Goal: Information Seeking & Learning: Learn about a topic

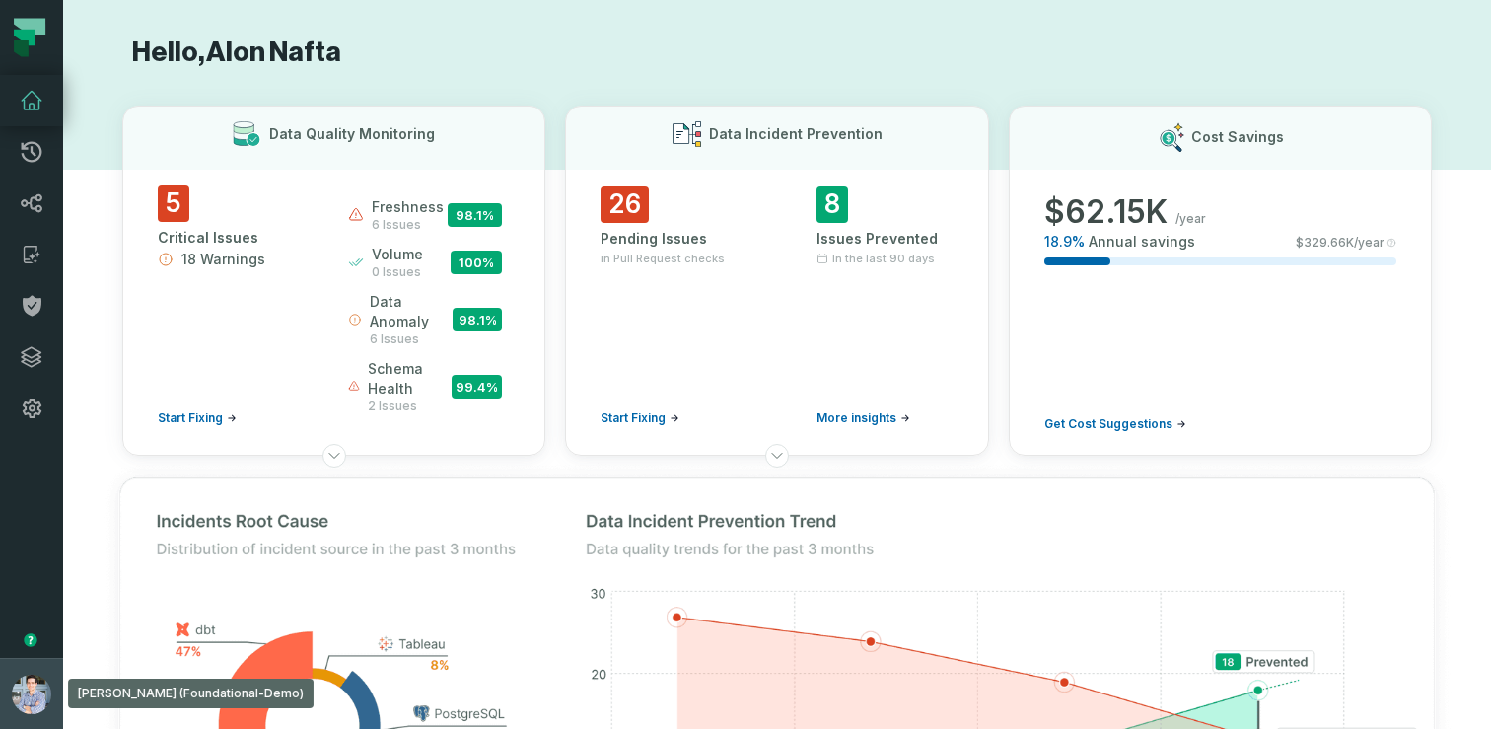
click at [4, 678] on button "[PERSON_NAME] (Foundational-Demo) [EMAIL_ADDRESS][DOMAIN_NAME]" at bounding box center [31, 693] width 63 height 71
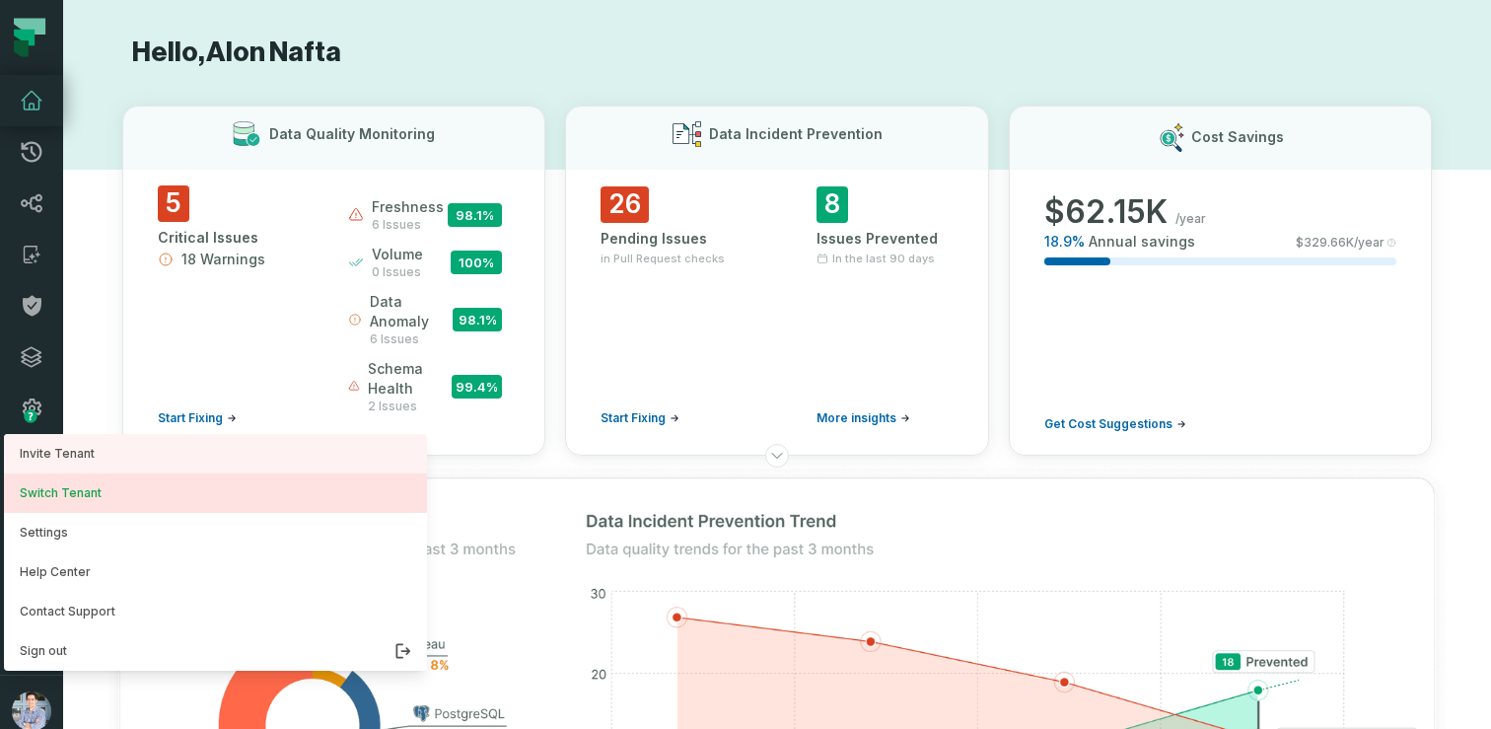
click at [80, 506] on button "Switch Tenant" at bounding box center [215, 492] width 423 height 39
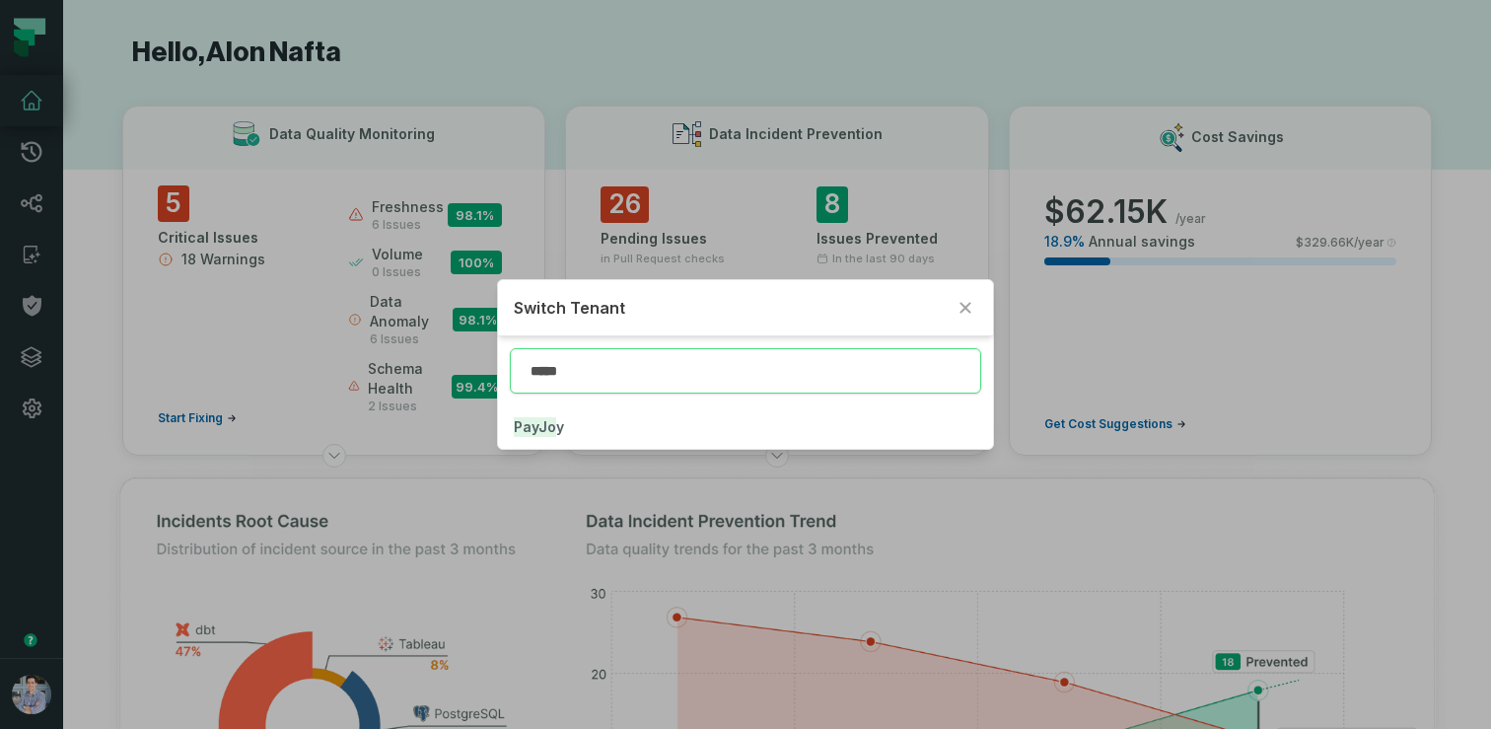
type input "******"
click at [537, 441] on button "PayJoy" at bounding box center [745, 426] width 495 height 43
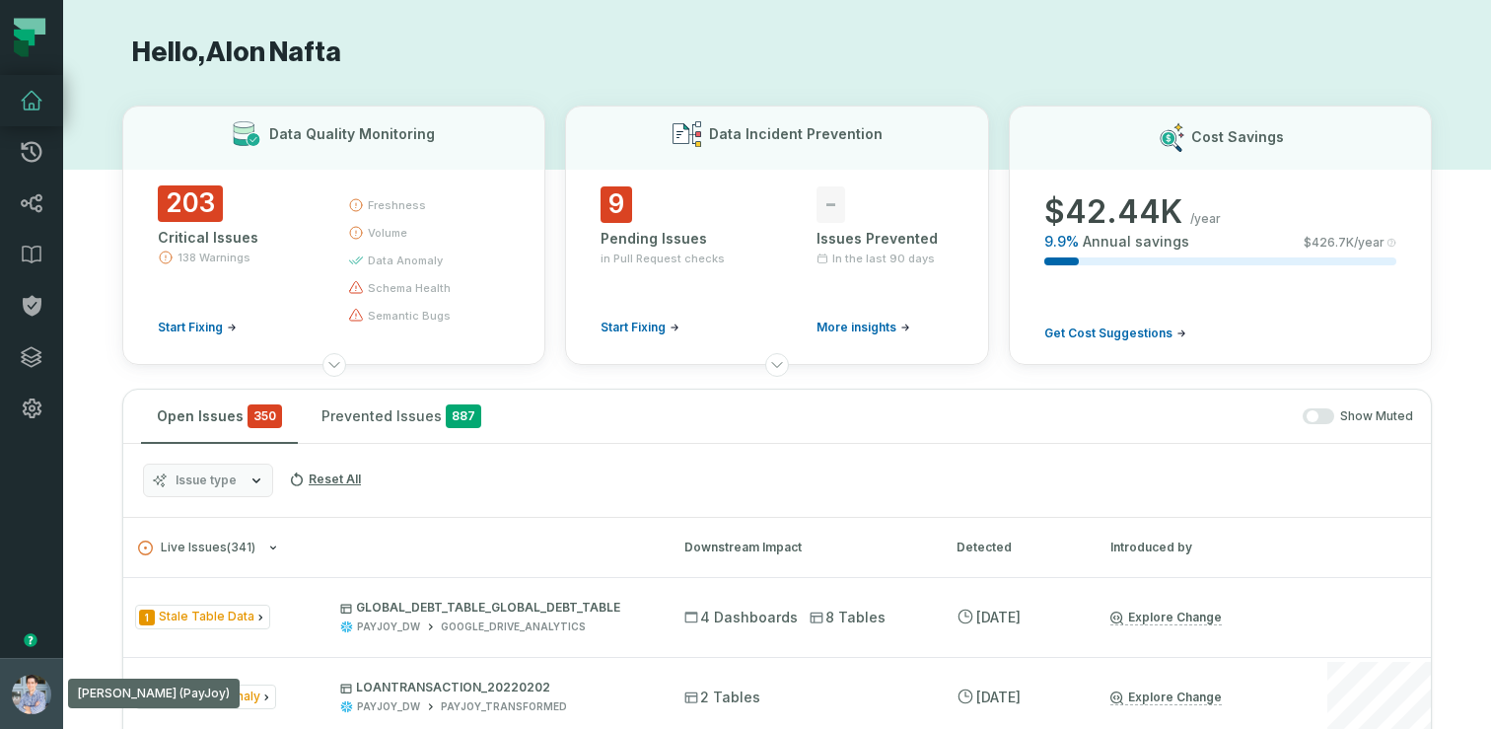
click at [9, 671] on button "Alon Nafta (PayJoy) alon@foundational.io" at bounding box center [31, 693] width 63 height 71
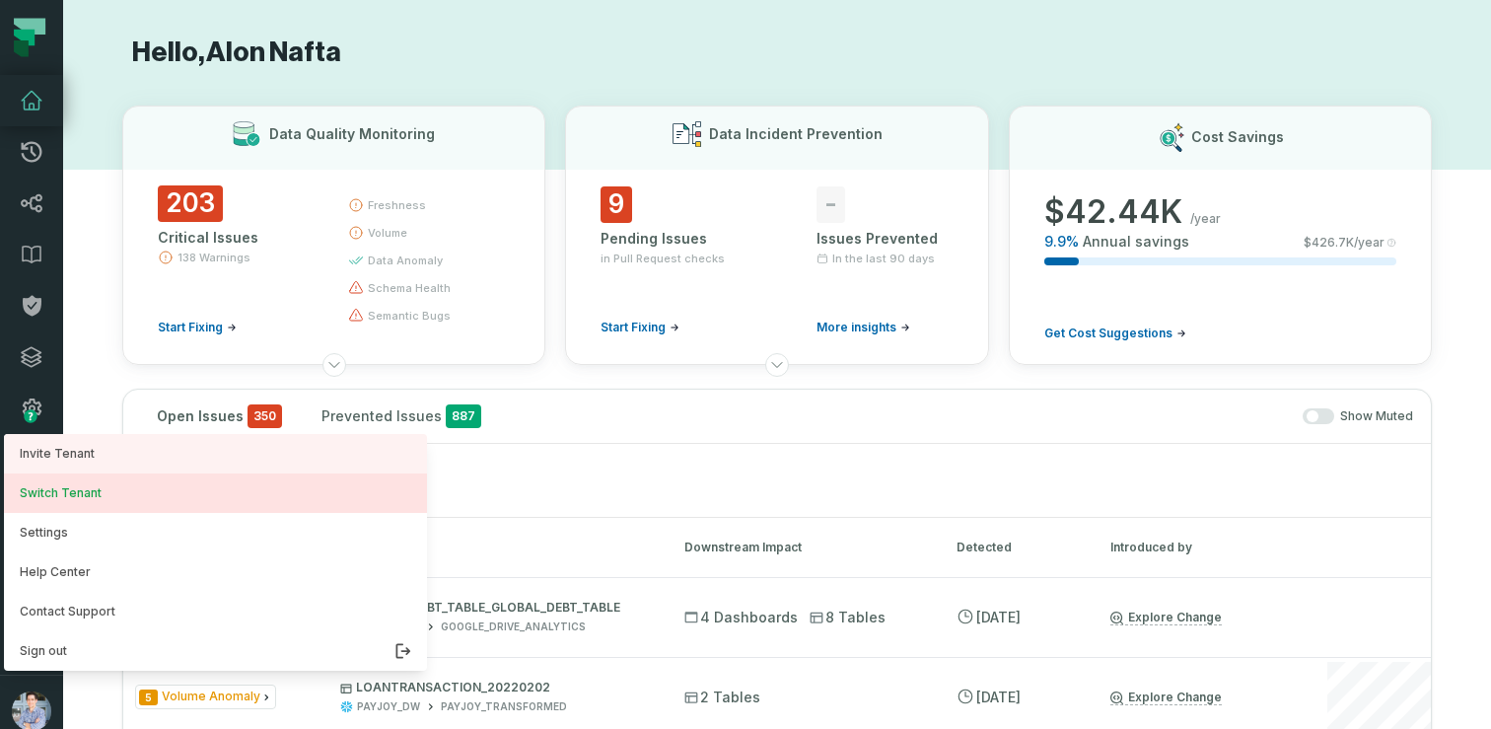
click at [121, 504] on button "Switch Tenant" at bounding box center [215, 492] width 423 height 39
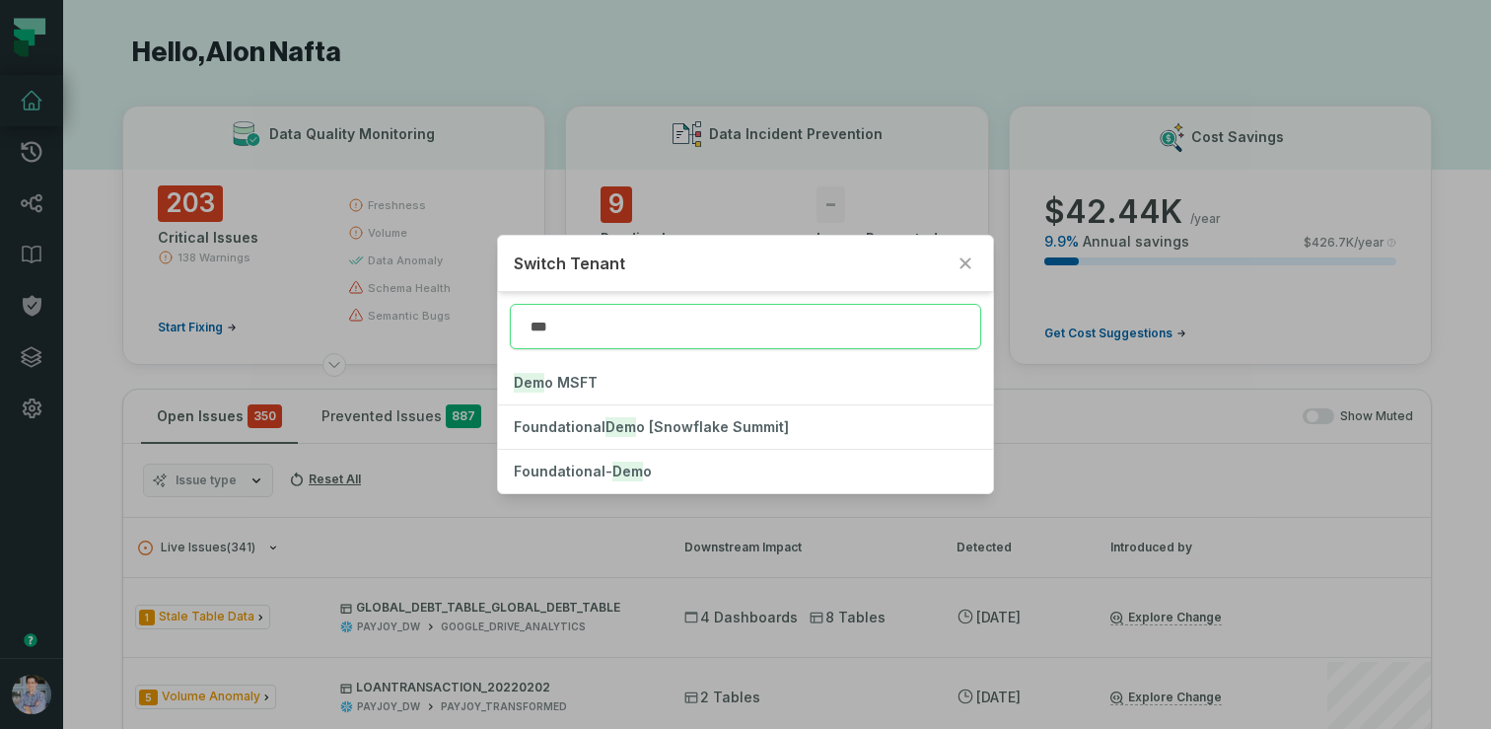
type input "****"
click at [625, 474] on mark "Demo" at bounding box center [631, 471] width 39 height 20
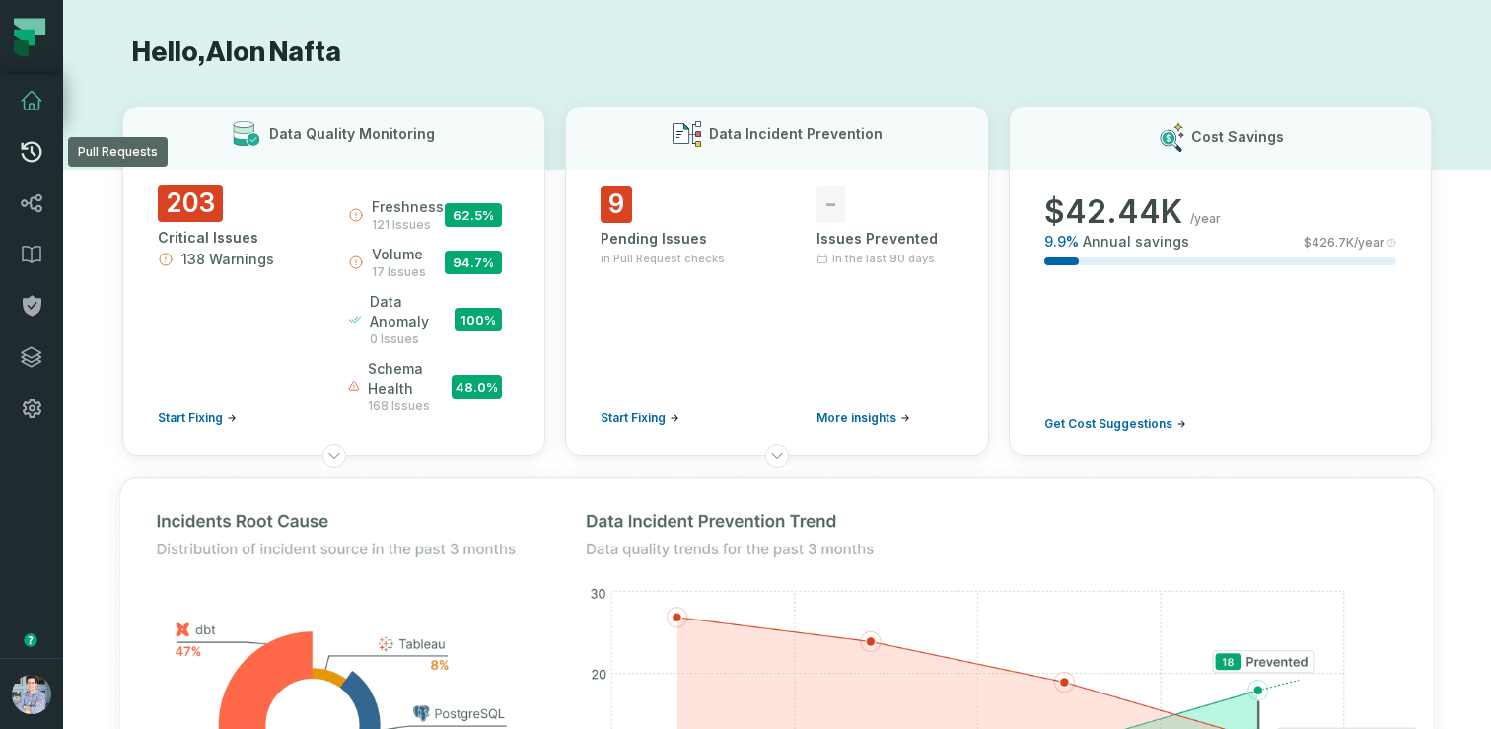
click at [38, 155] on icon at bounding box center [32, 152] width 21 height 21
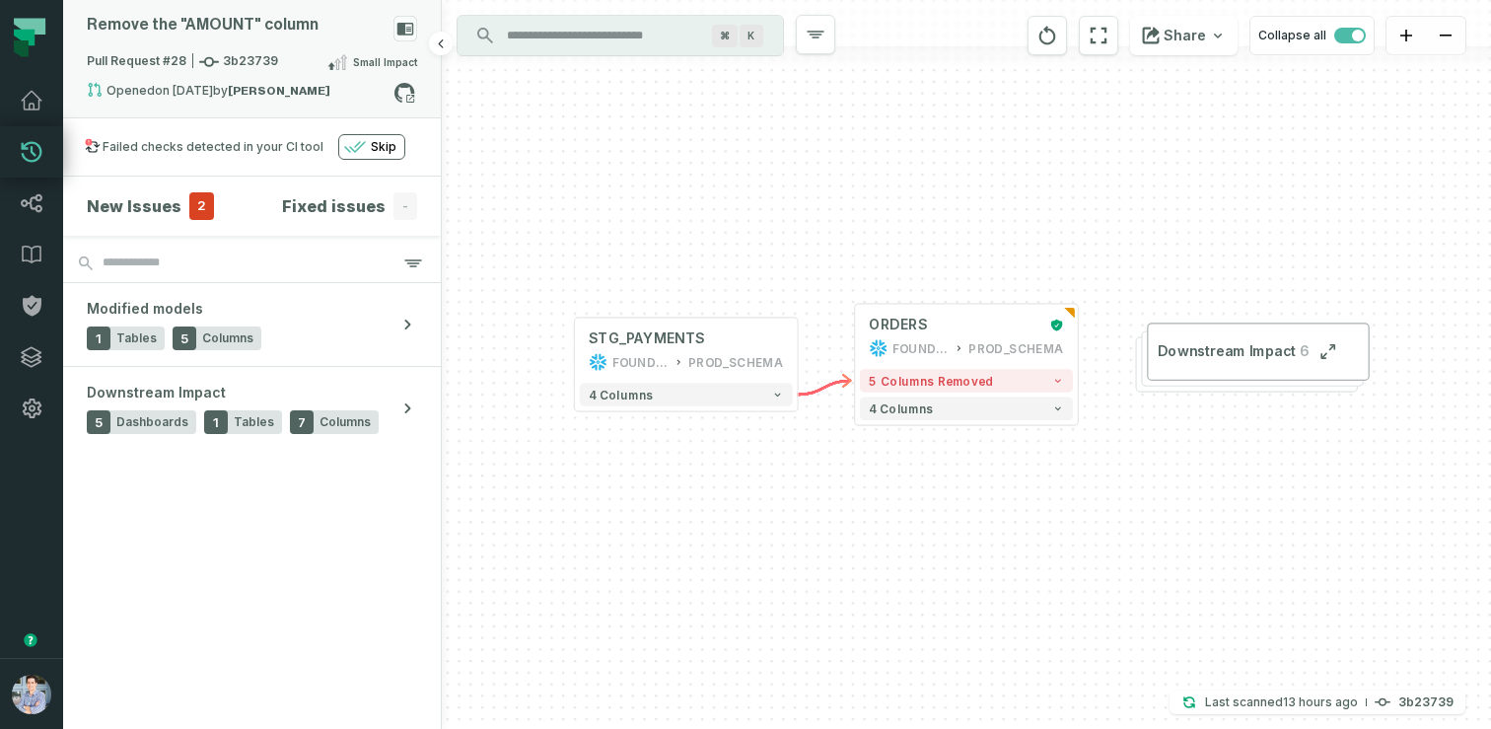
click at [292, 25] on div "Remove the "AMOUNT" column" at bounding box center [203, 25] width 232 height 19
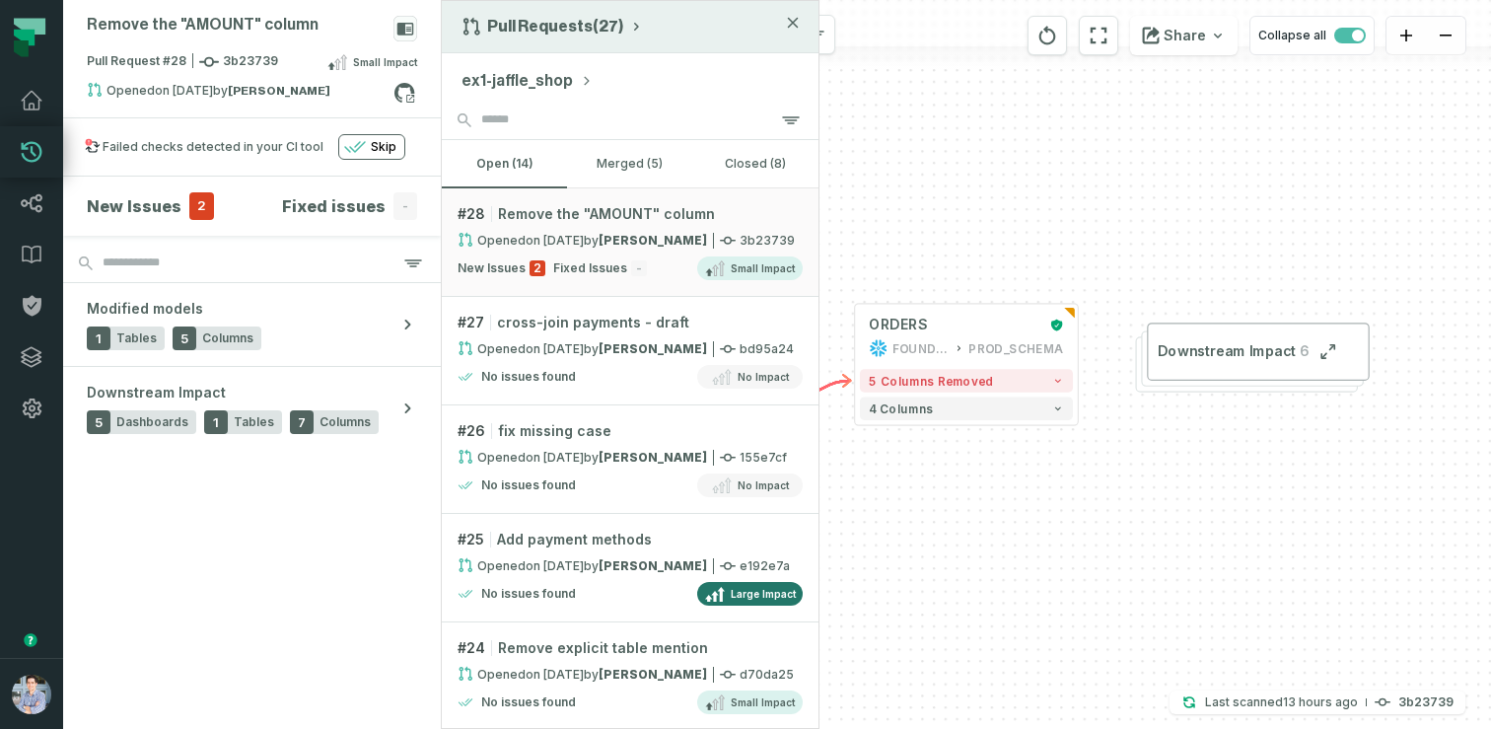
click at [512, 23] on button "Pull Requests (27)" at bounding box center [552, 27] width 182 height 20
click at [532, 109] on div "History of Changes" at bounding box center [560, 112] width 203 height 39
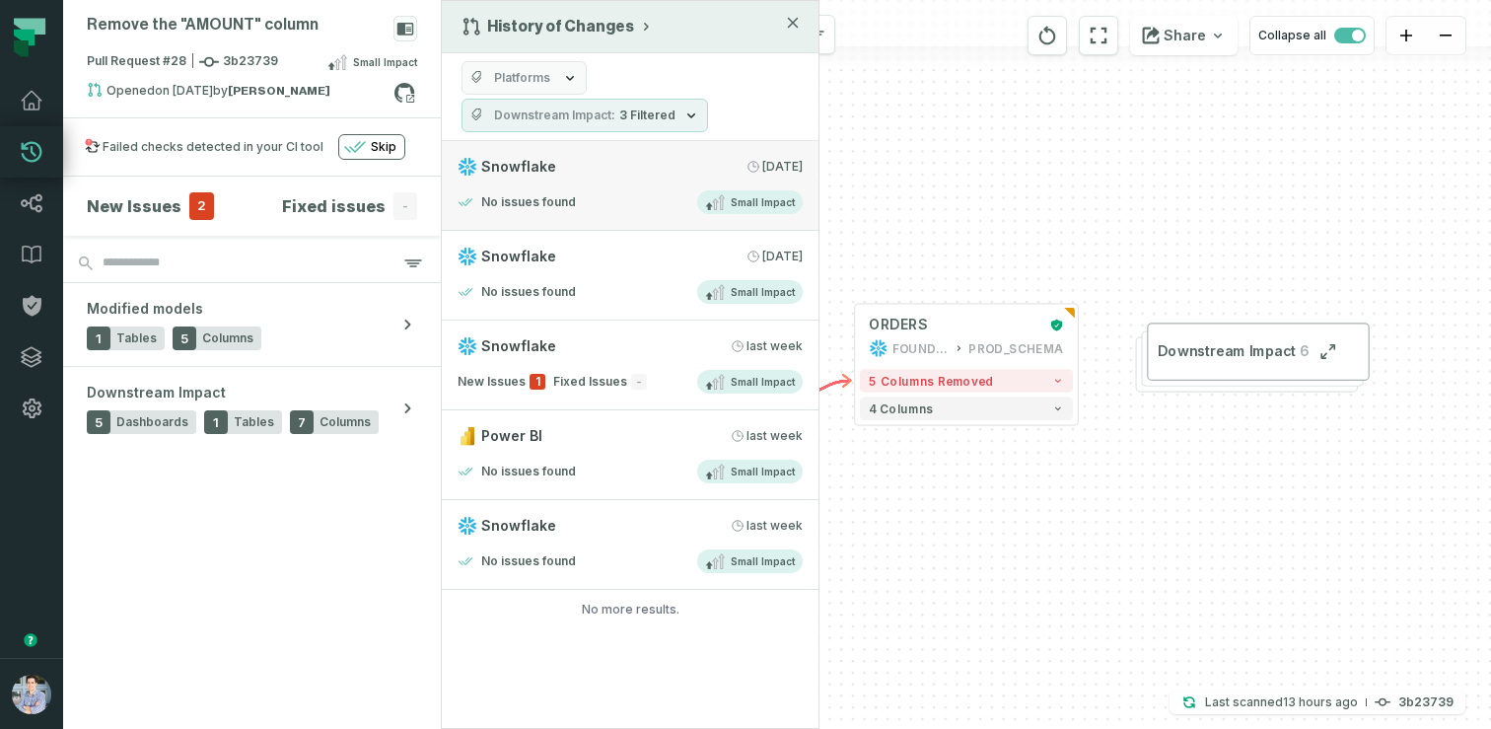
click at [572, 183] on link "Snowflake 9/6/2025, 2:00:12 AM No issues found Small Impact" at bounding box center [630, 186] width 377 height 90
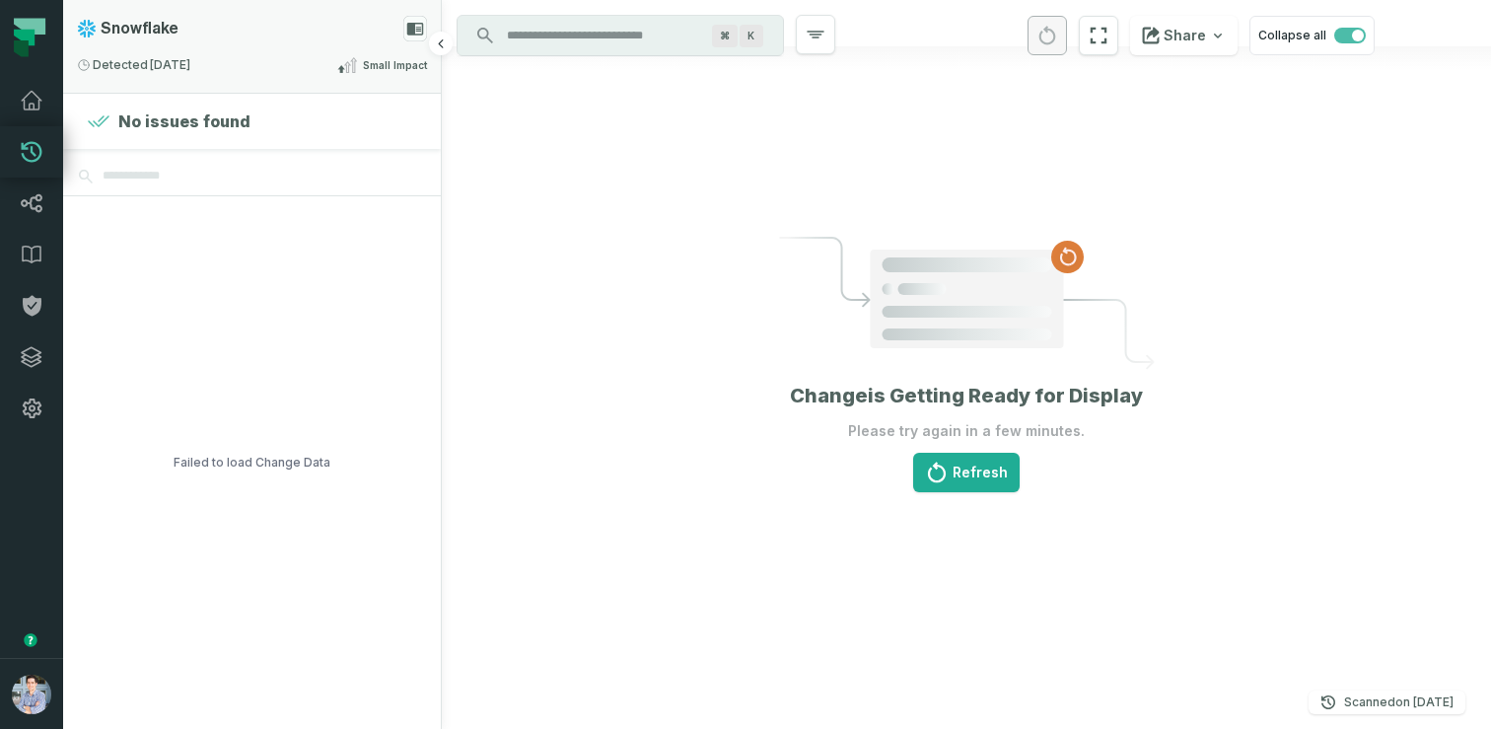
click at [314, 46] on div "Snowflake Detected 9/6/2025, 2:00:12 AM Small Impact" at bounding box center [252, 46] width 378 height 93
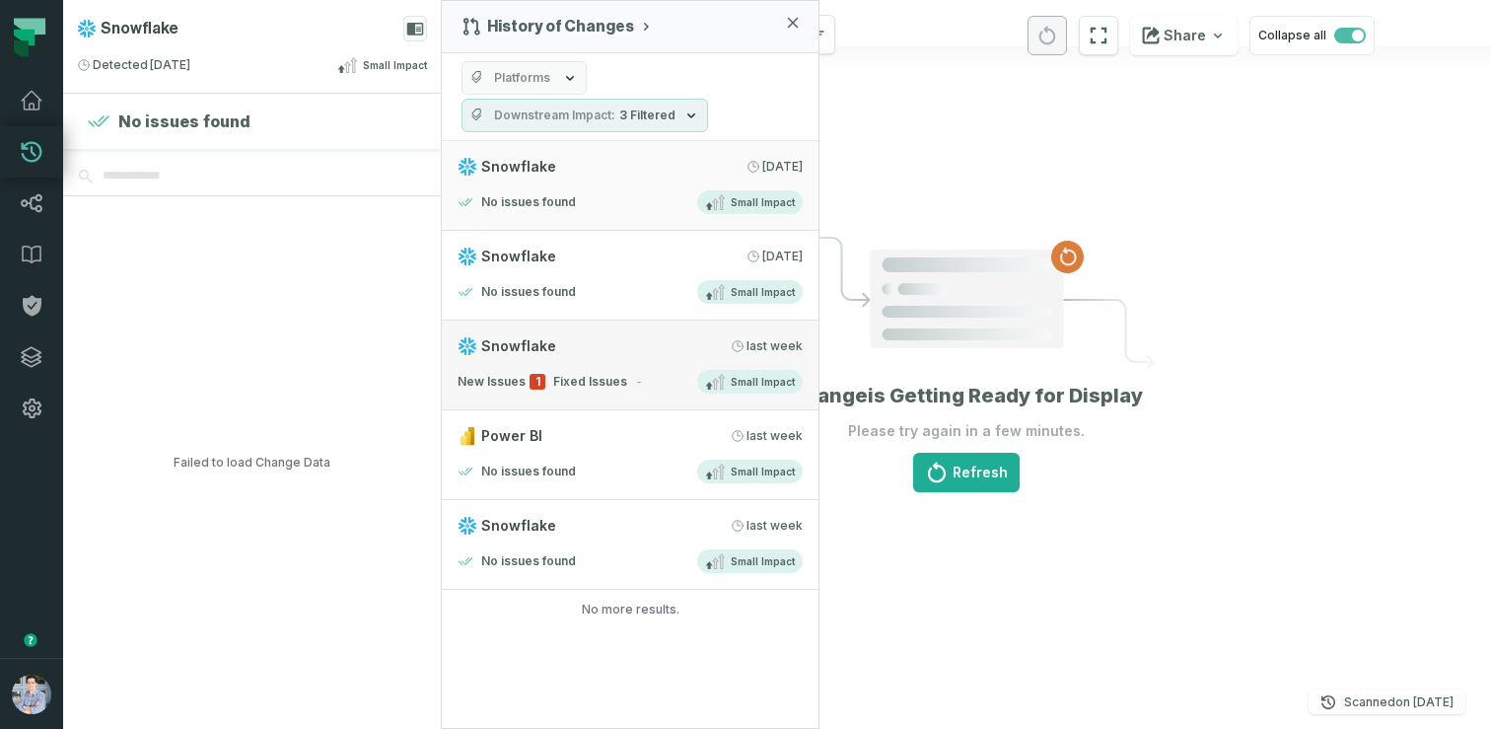
click at [592, 348] on div "Snowflake 8/30/2025, 6:32:45 PM" at bounding box center [630, 346] width 345 height 20
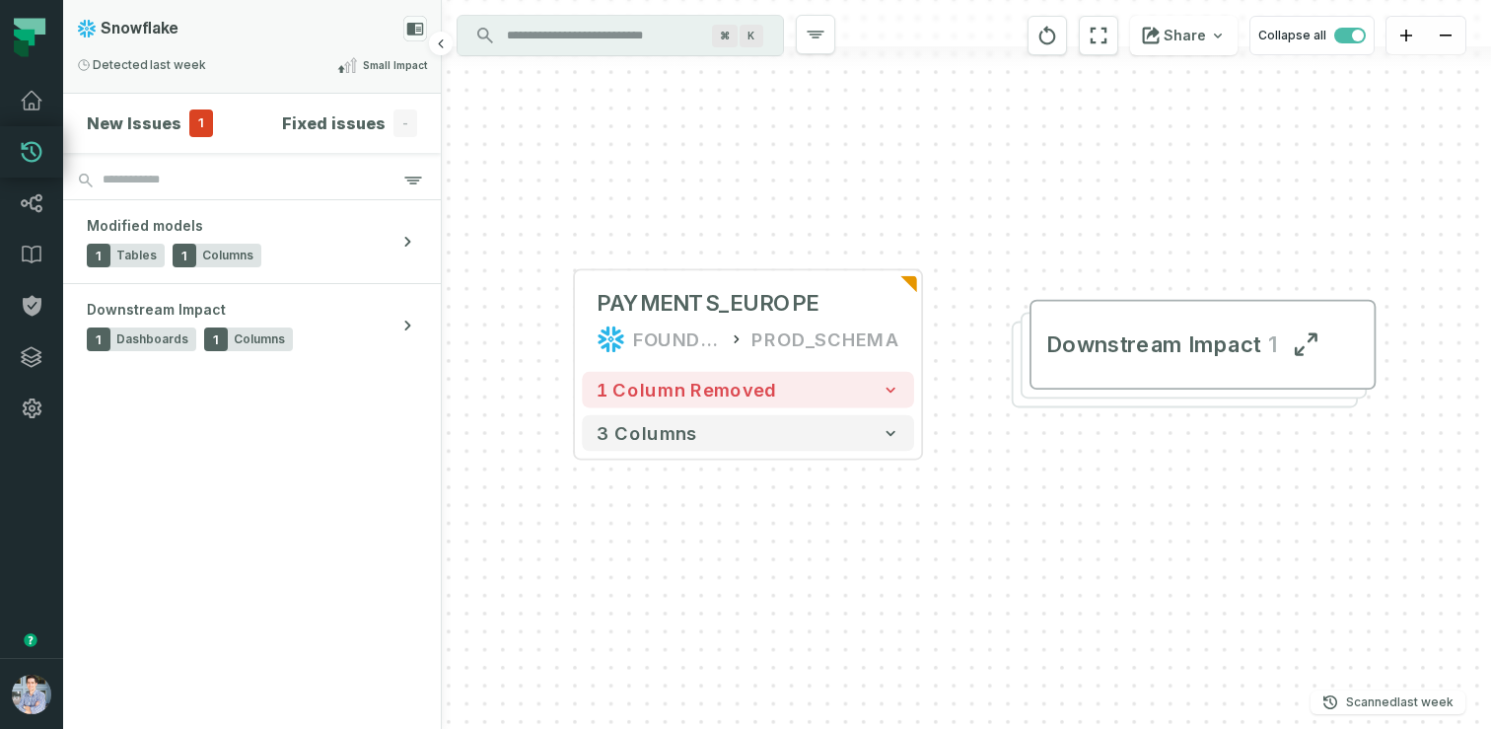
click at [311, 66] on div "Detected 8/30/2025, 6:32:45 PM Small Impact" at bounding box center [252, 65] width 350 height 24
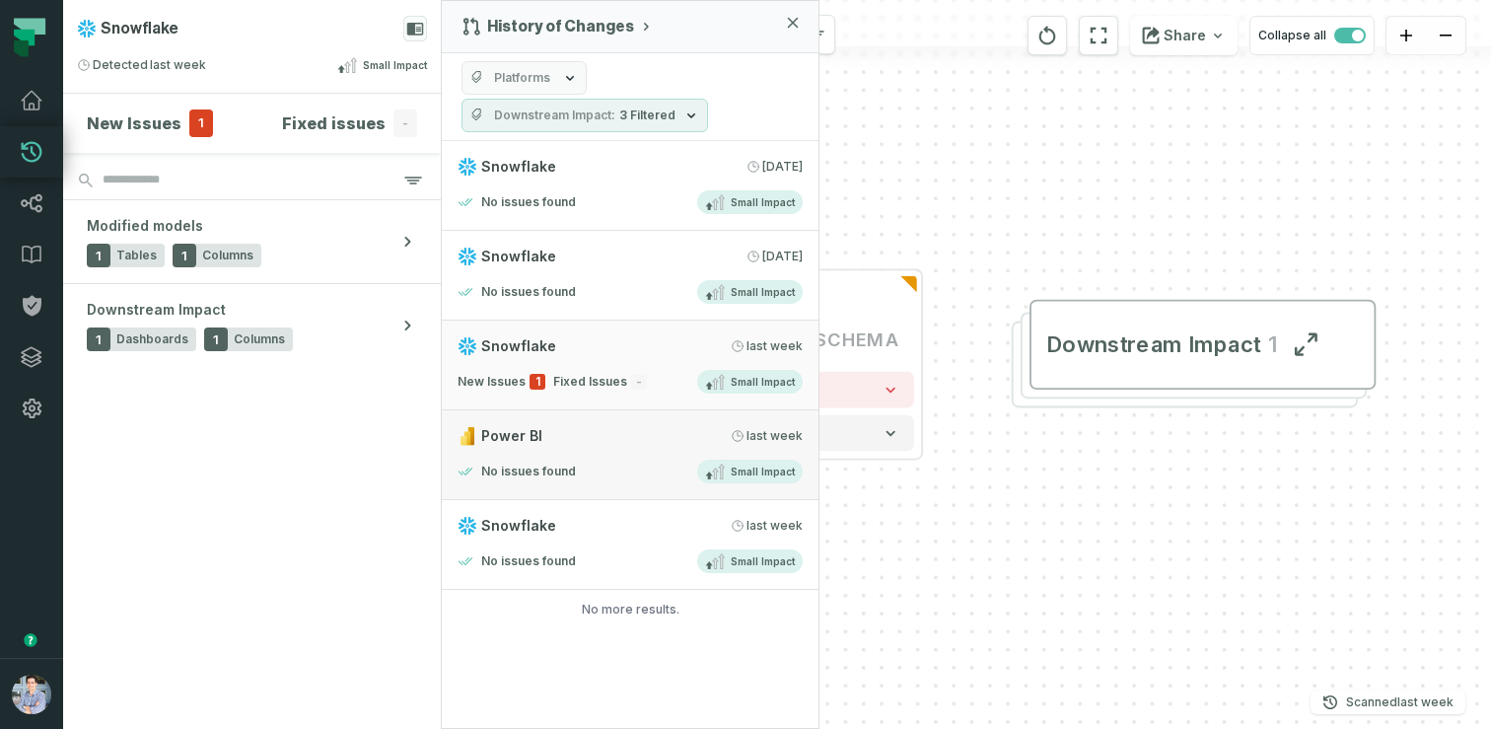
click at [628, 435] on div "Power BI 8/29/2025, 6:31:10 PM" at bounding box center [630, 436] width 345 height 20
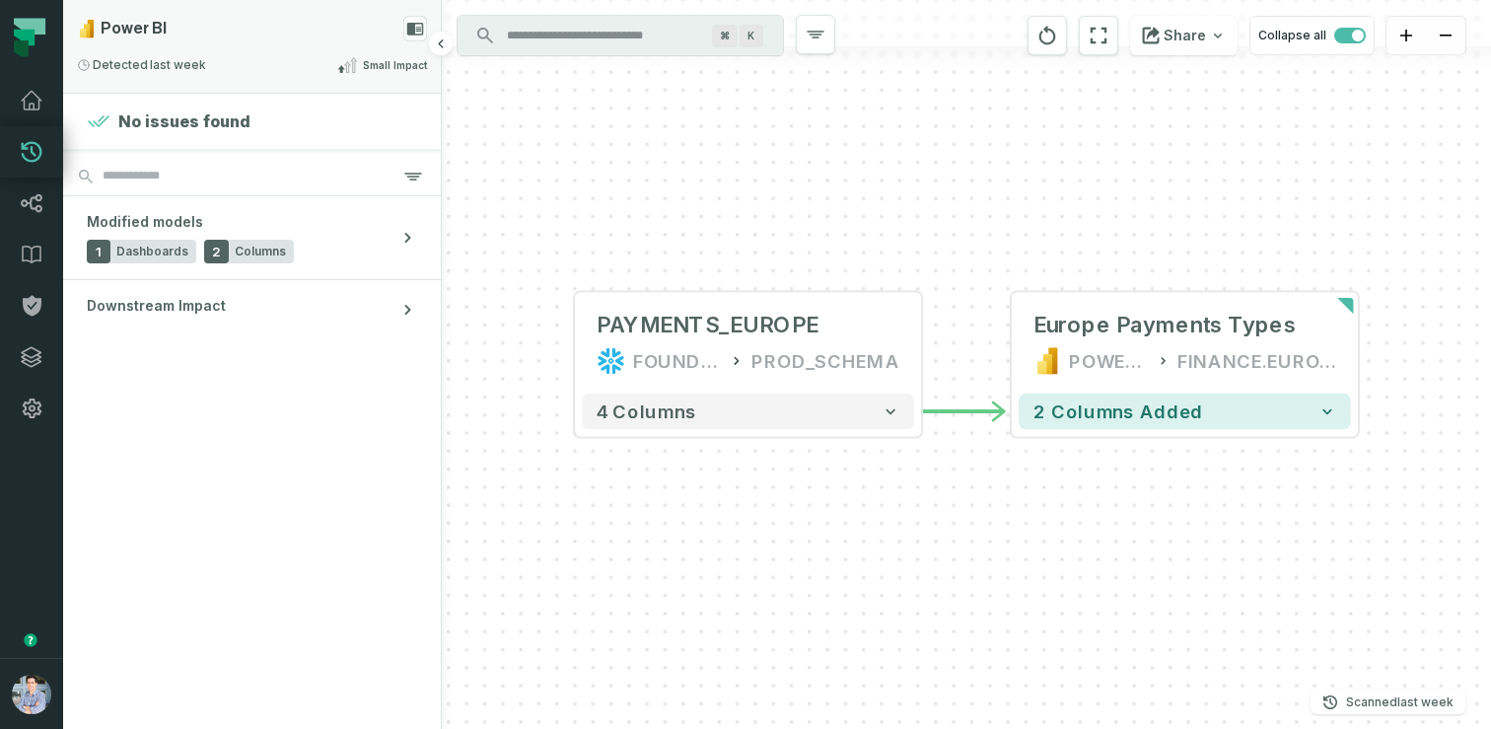
click at [292, 73] on div "Detected 8/29/2025, 6:31:10 PM Small Impact" at bounding box center [252, 65] width 350 height 24
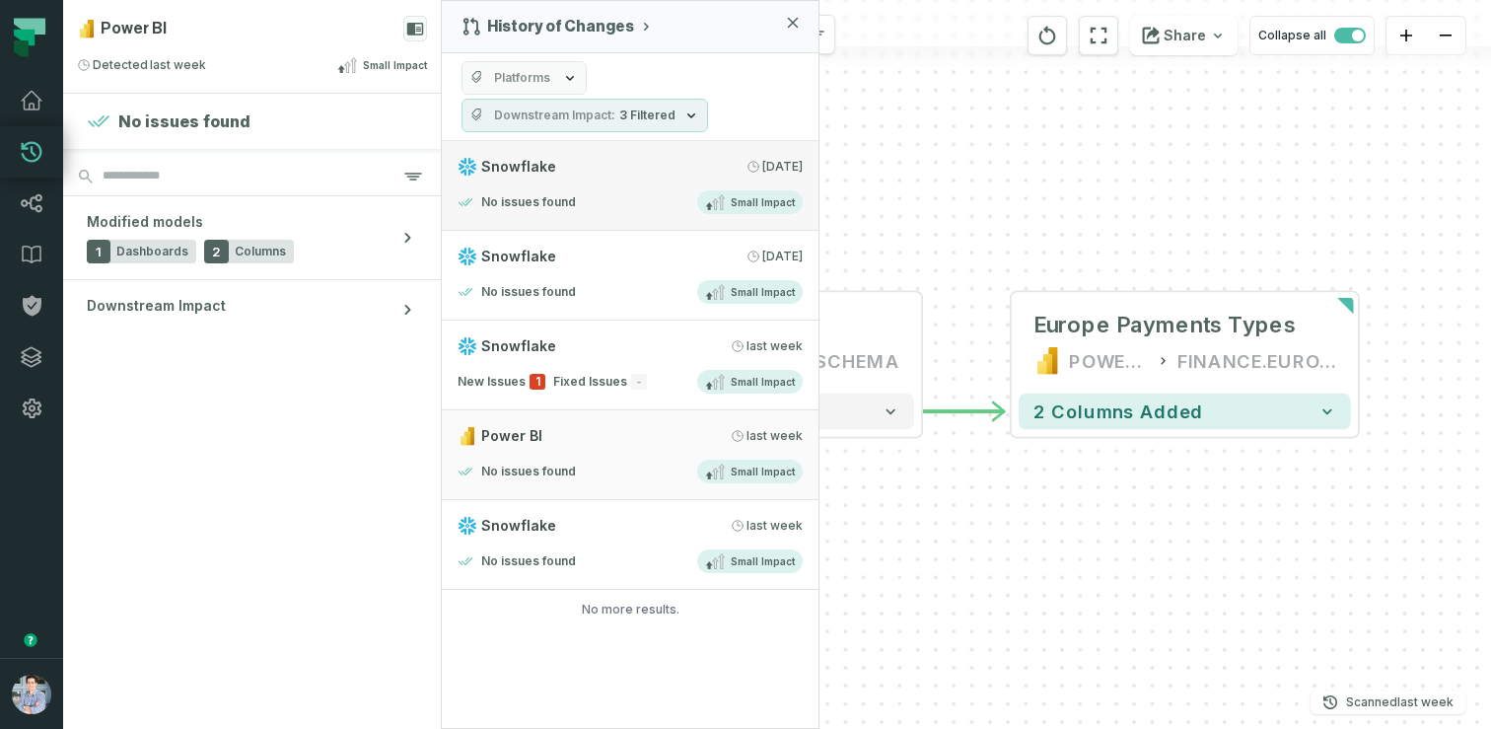
click at [548, 196] on h4 "No issues found" at bounding box center [528, 202] width 95 height 16
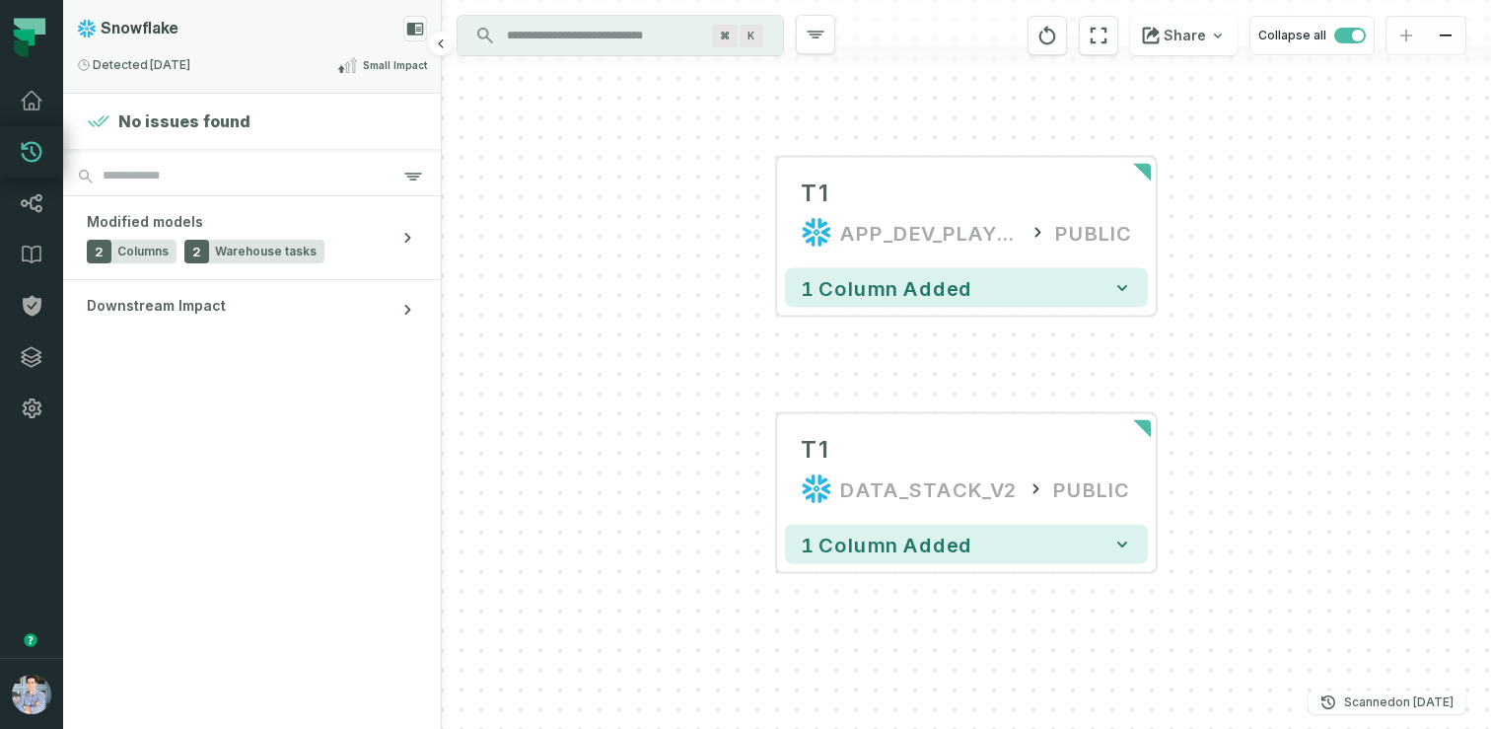
click at [248, 48] on div "Snowflake Detected 9/6/2025, 2:00:12 AM Small Impact" at bounding box center [252, 46] width 378 height 93
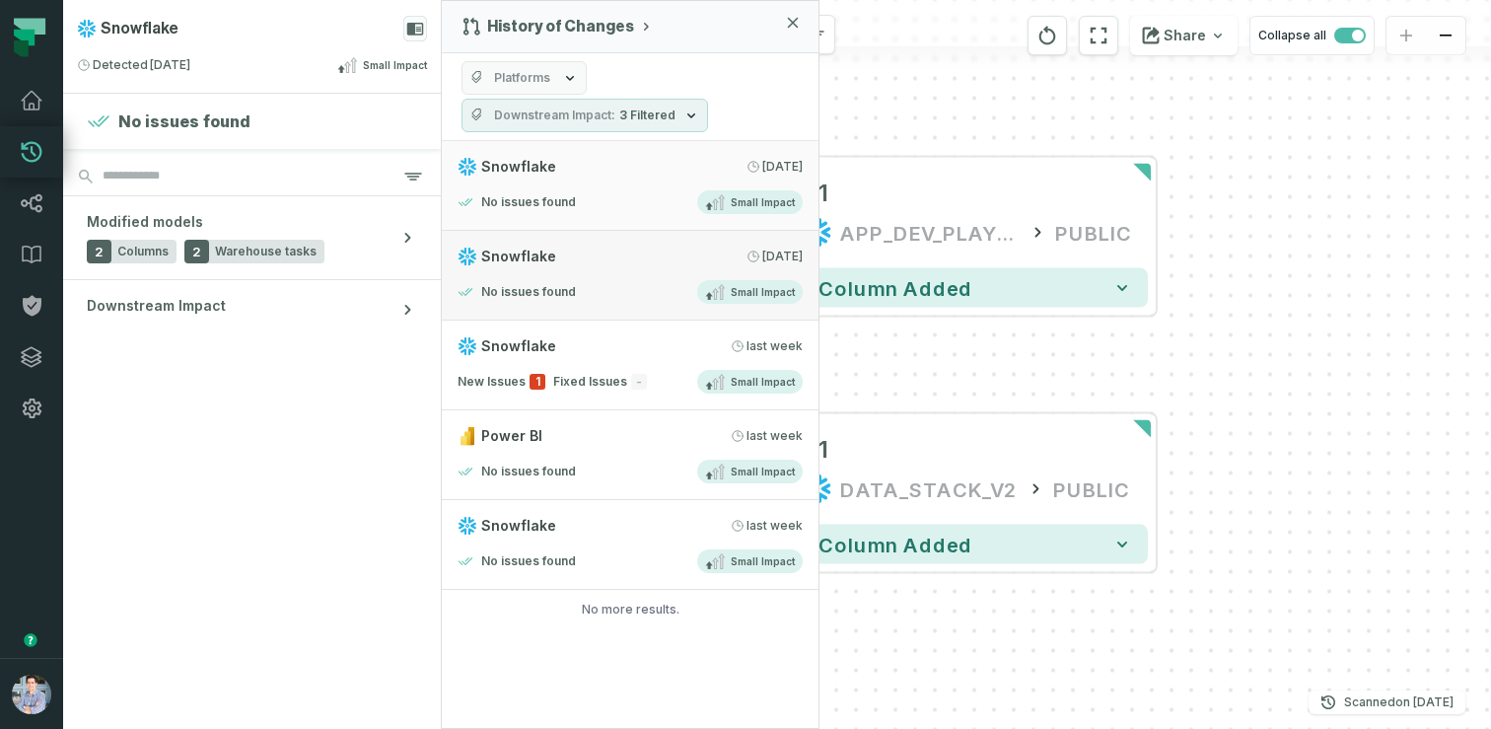
click at [546, 259] on span "Snowflake" at bounding box center [518, 257] width 75 height 20
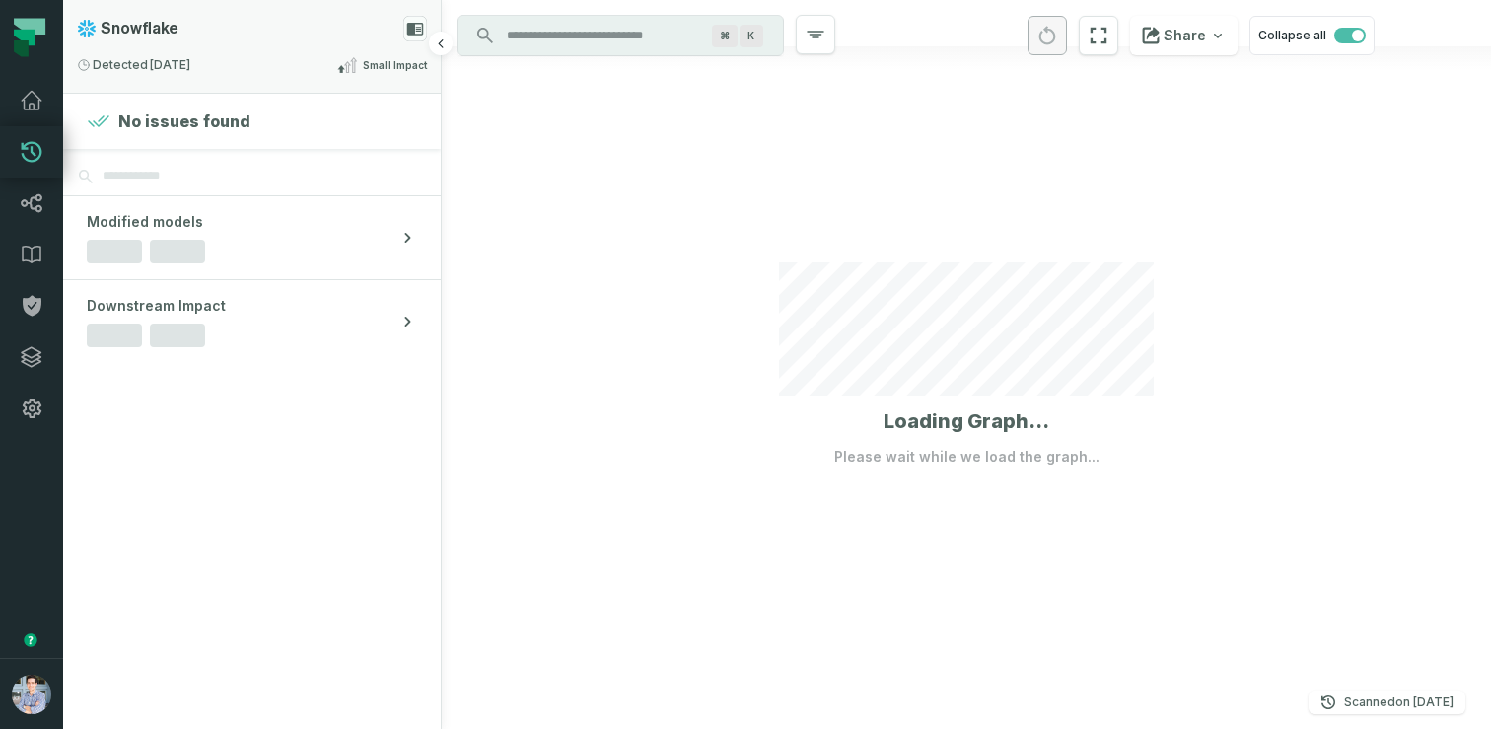
click at [284, 64] on div "Detected 9/3/2025, 2:00:11 AM Small Impact" at bounding box center [252, 65] width 350 height 24
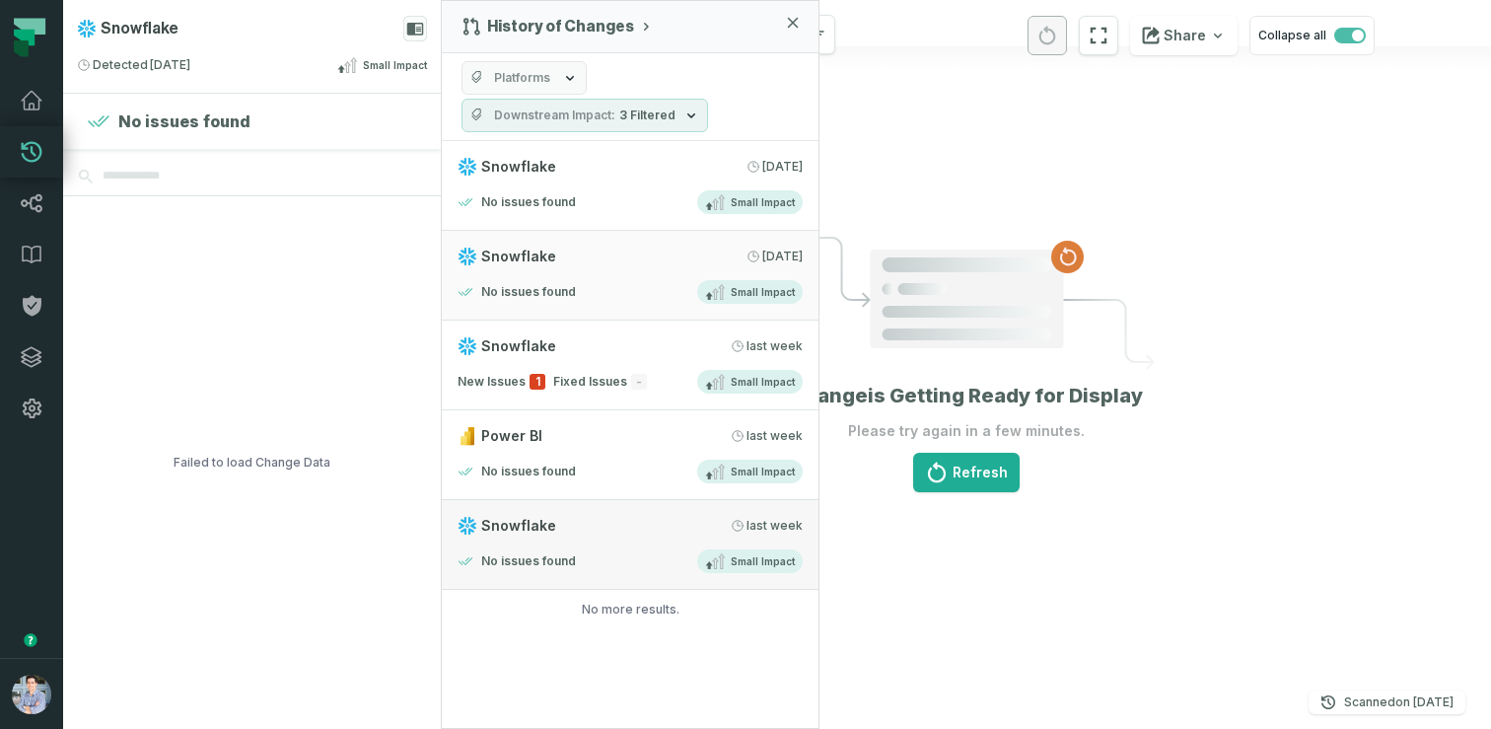
click at [626, 526] on div "Snowflake 8/28/2025, 6:29:35 PM" at bounding box center [630, 526] width 345 height 20
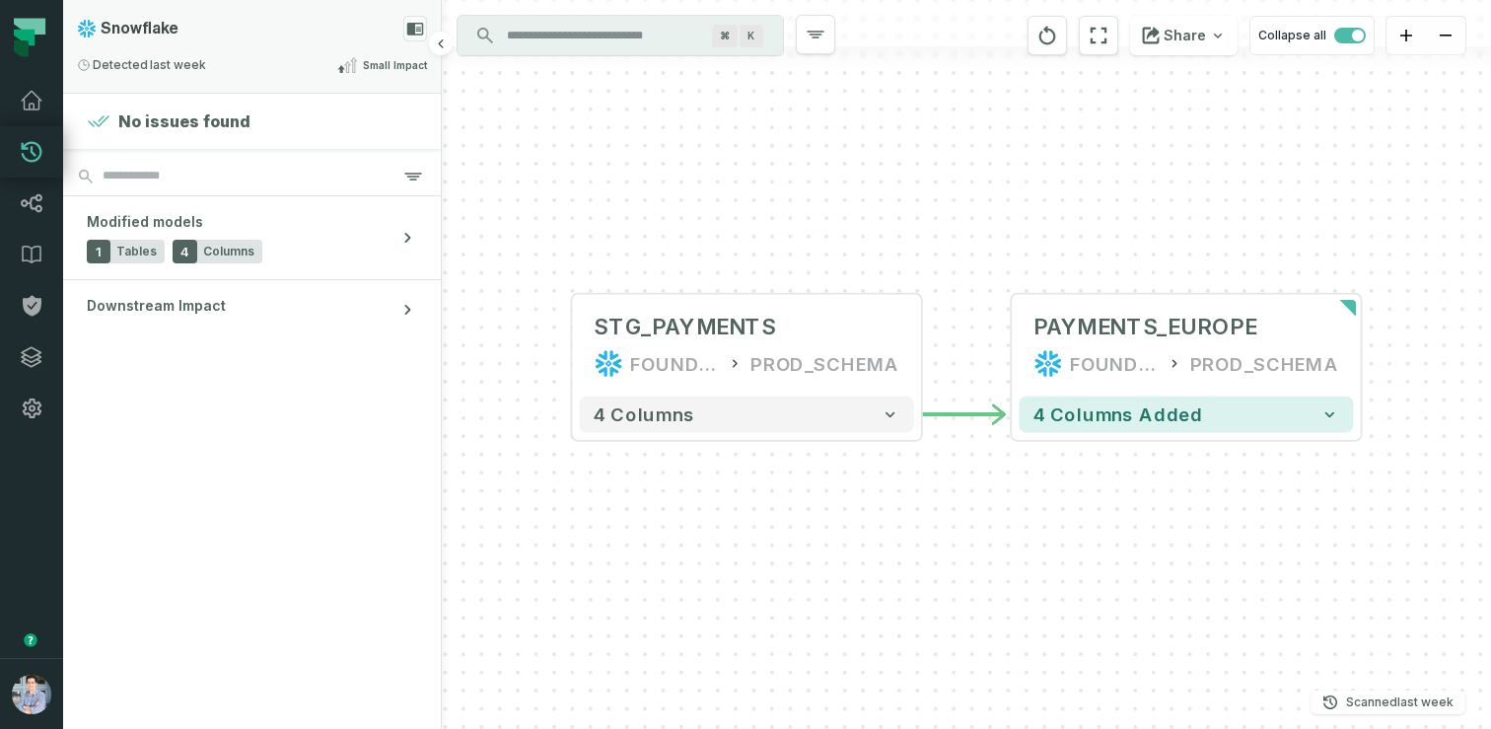
click at [291, 59] on div "Detected 8/28/2025, 6:29:35 PM Small Impact" at bounding box center [252, 65] width 350 height 24
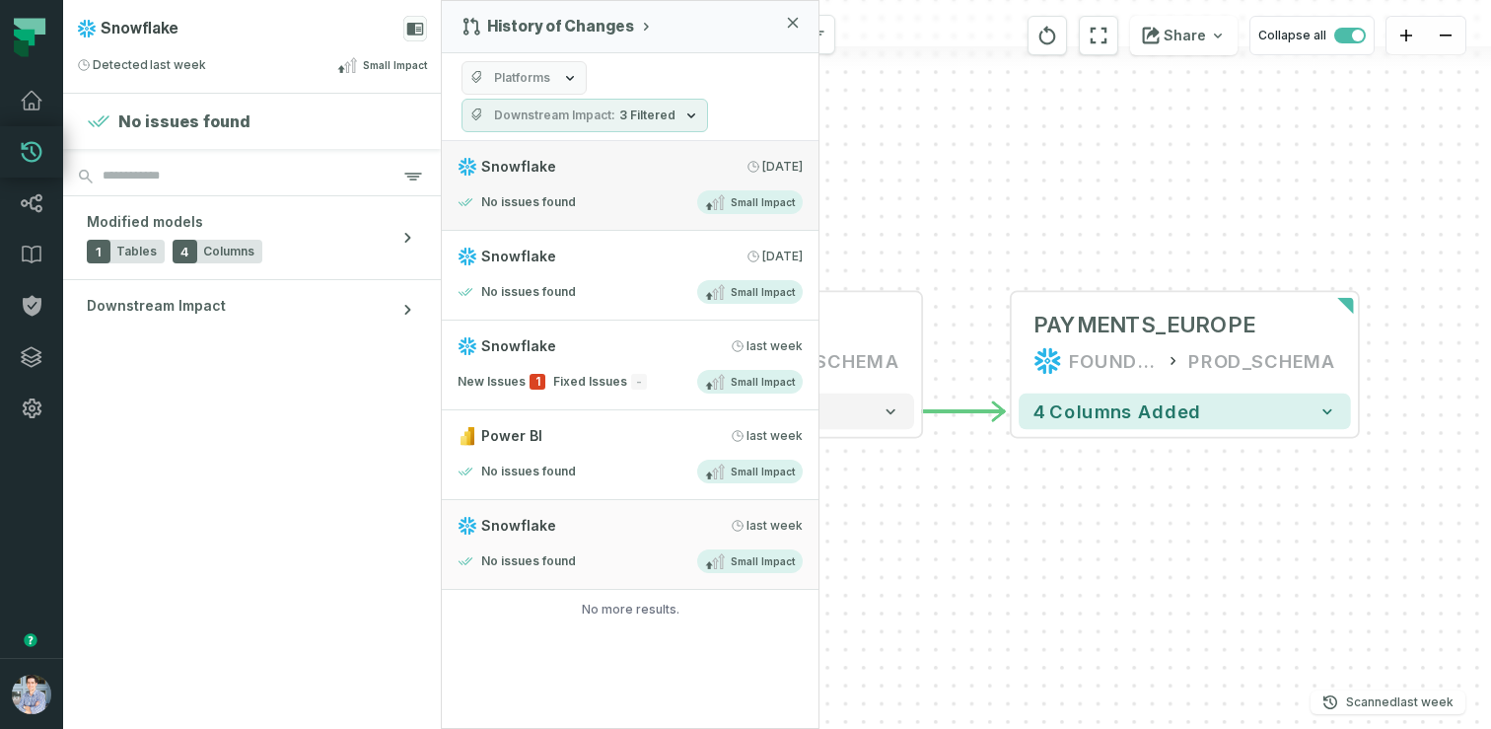
click at [552, 194] on h4 "No issues found" at bounding box center [528, 202] width 95 height 16
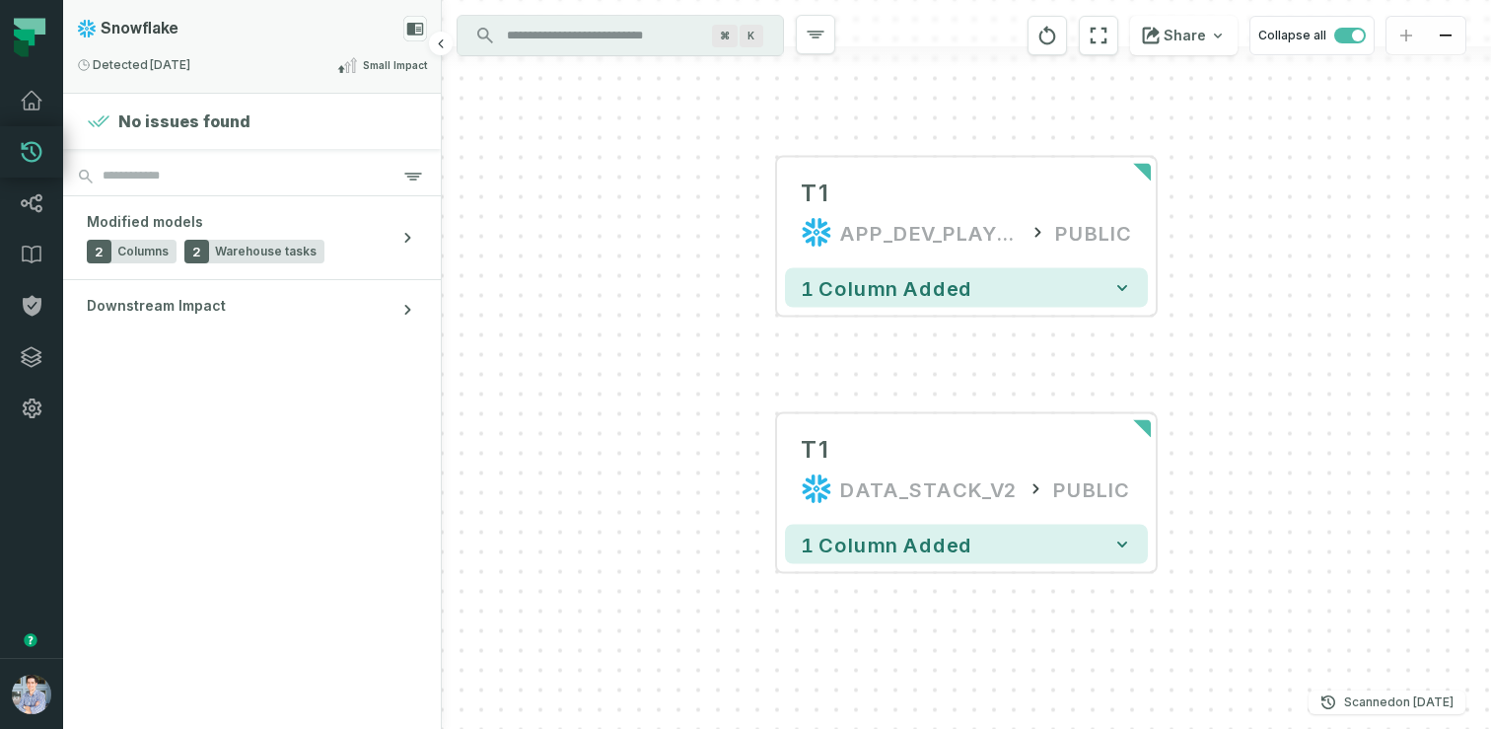
click at [286, 22] on div "Snowflake" at bounding box center [252, 29] width 350 height 26
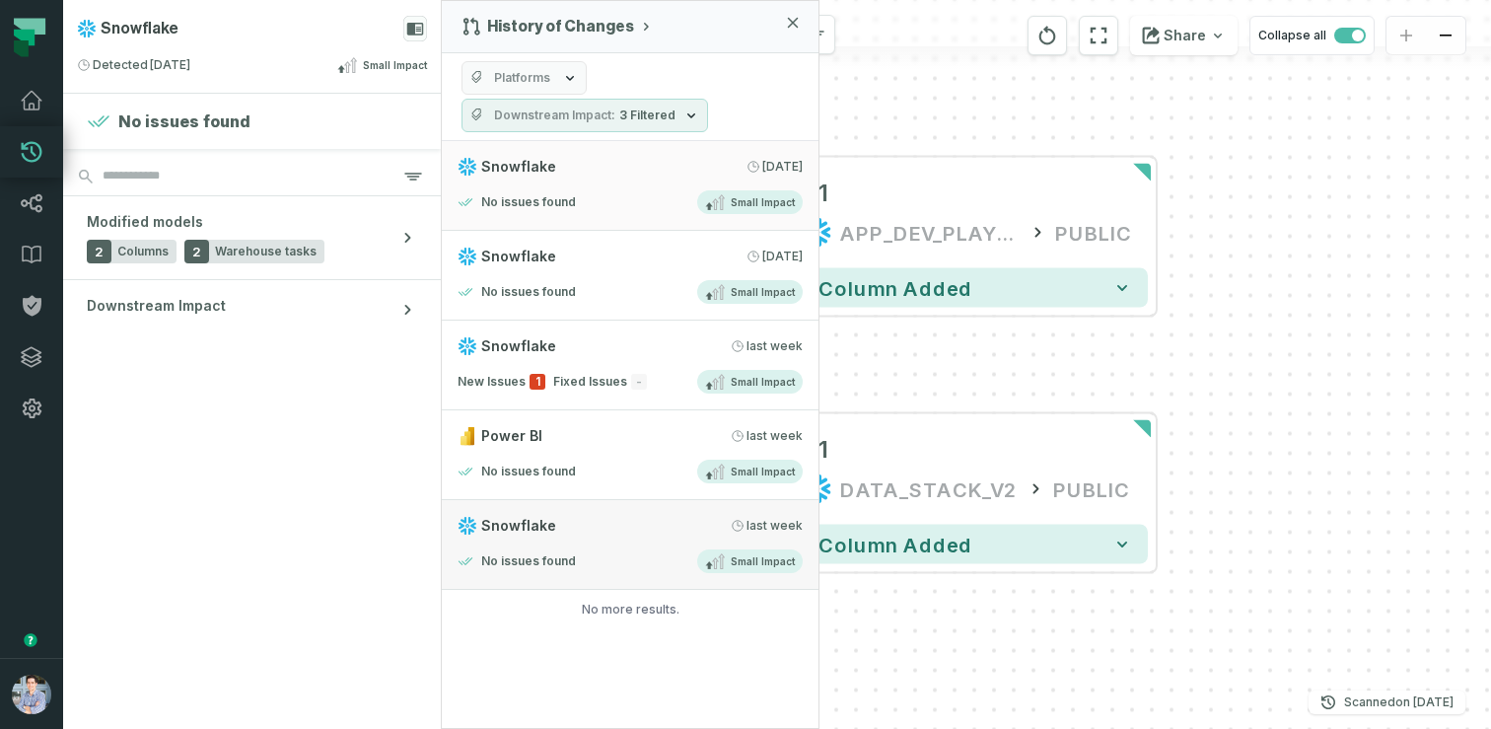
click at [648, 544] on link "Snowflake 8/28/2025, 6:29:35 PM No issues found Small Impact" at bounding box center [630, 545] width 377 height 90
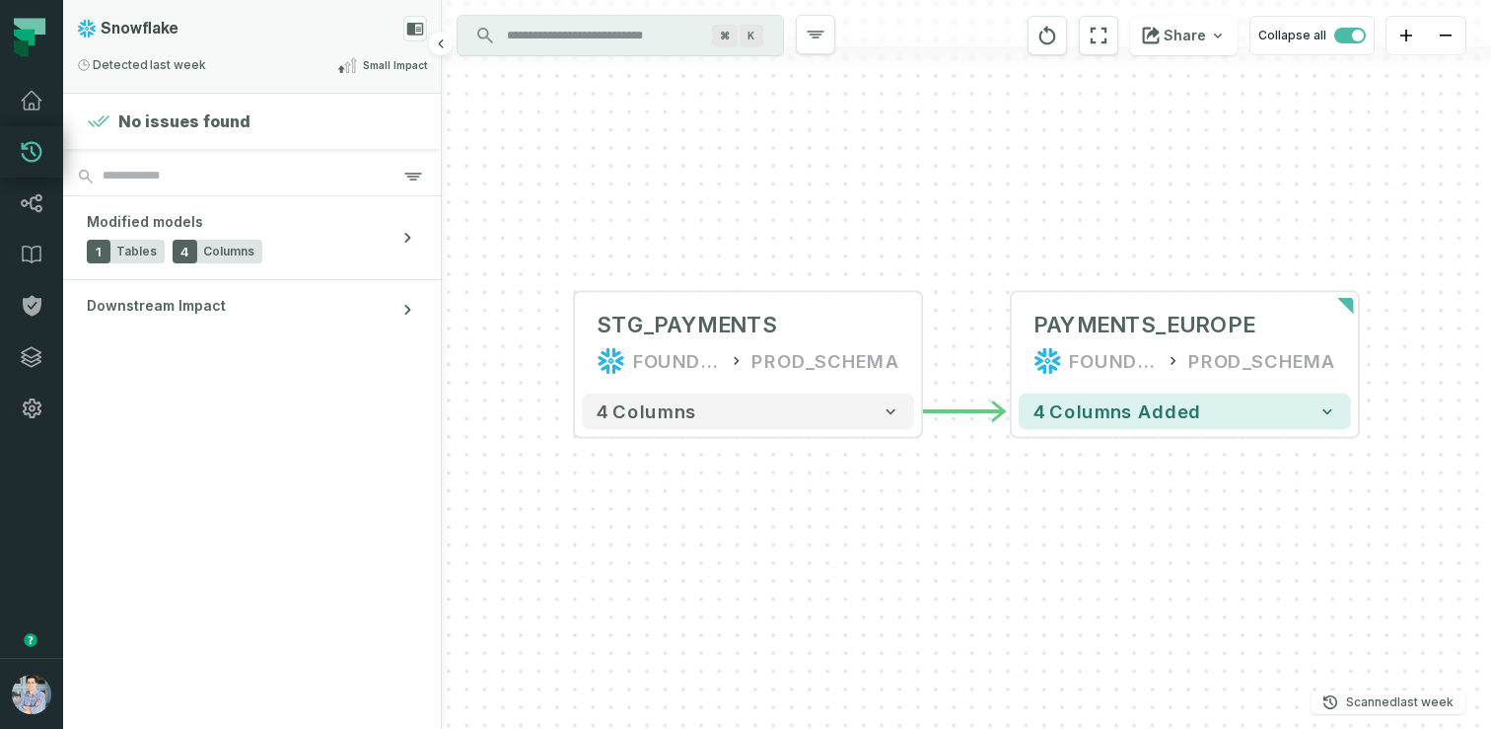
click at [263, 72] on div "Detected 8/28/2025, 6:29:35 PM Small Impact" at bounding box center [252, 65] width 350 height 24
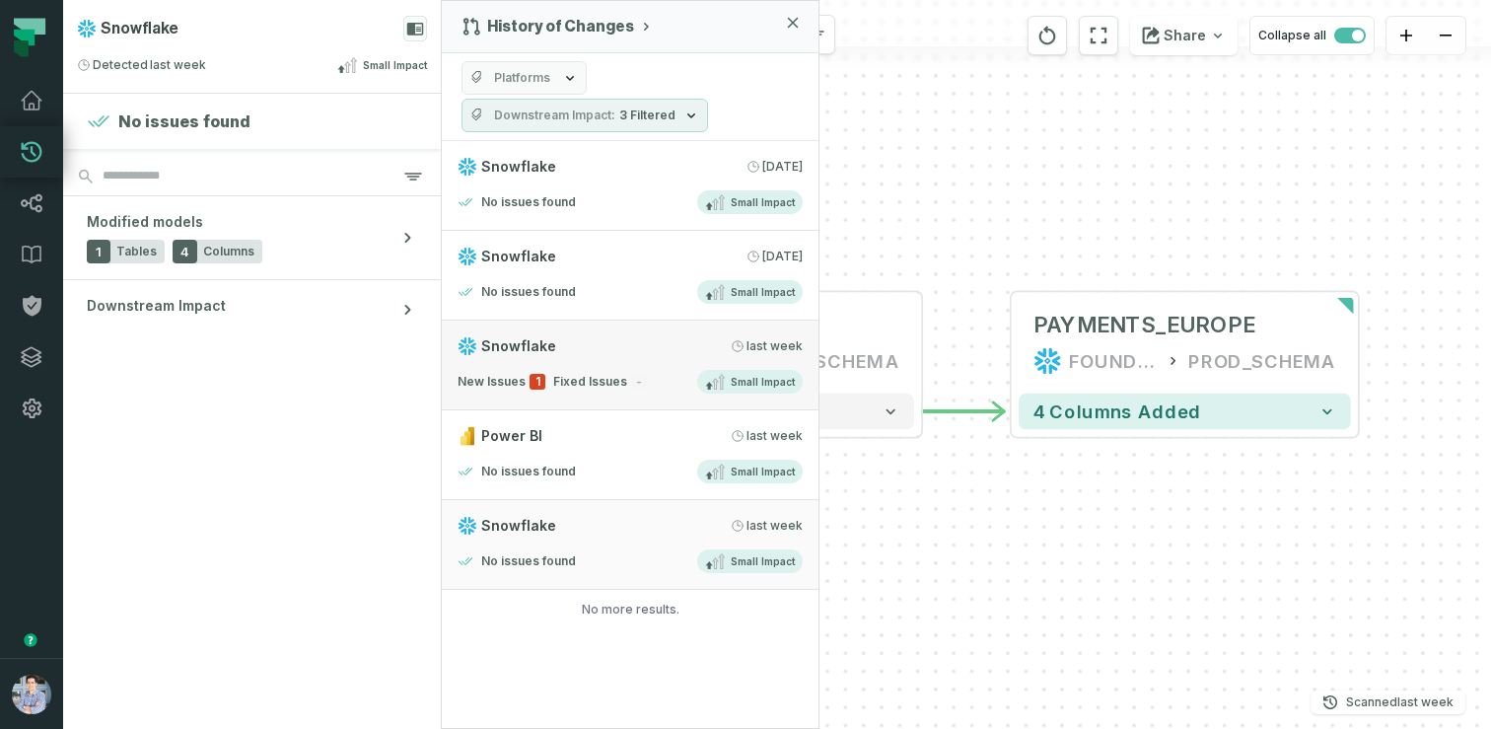
click at [565, 367] on link "Snowflake 8/30/2025, 6:32:45 PM New Issues 1 Fixed Issues - Small Impact" at bounding box center [630, 365] width 377 height 90
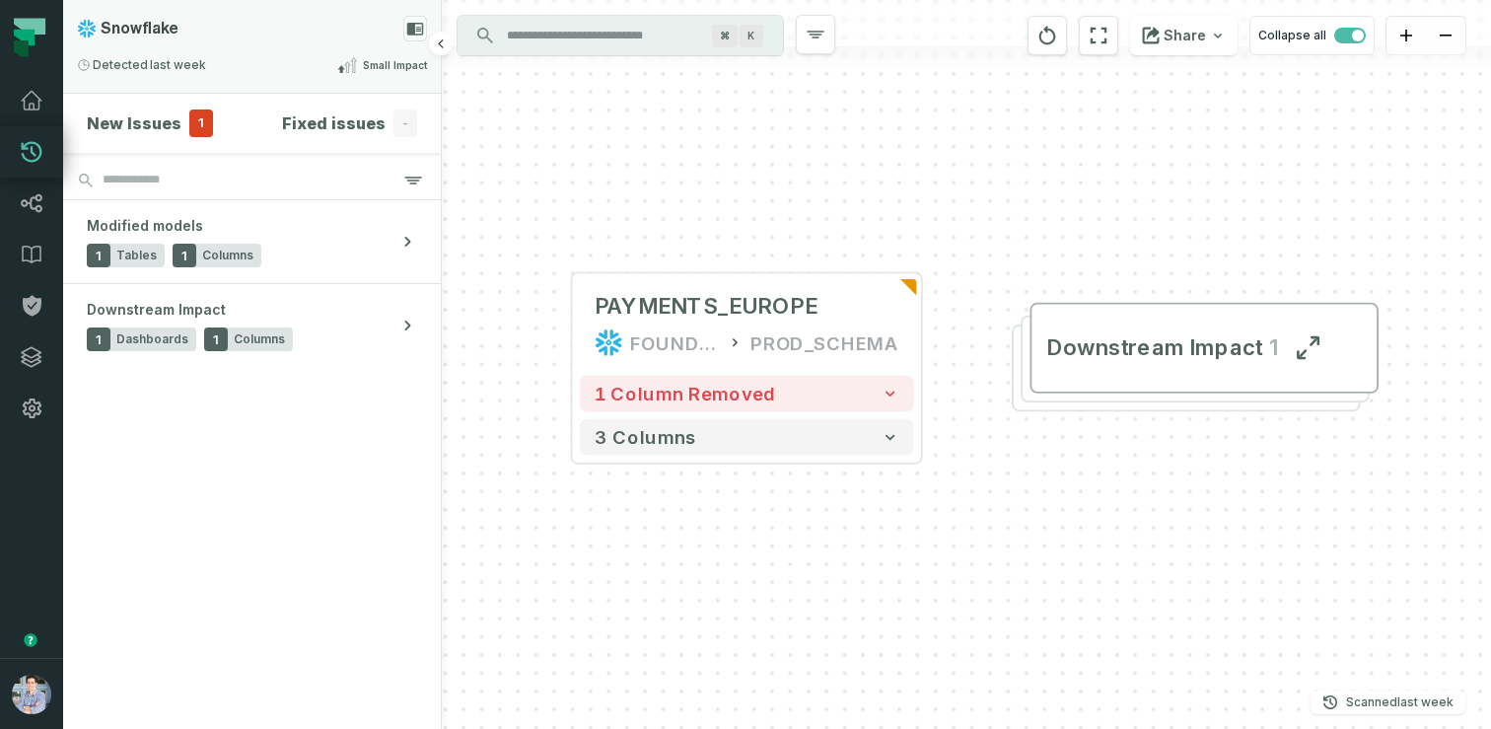
click at [265, 53] on div "Detected 8/30/2025, 6:32:45 PM Small Impact" at bounding box center [252, 65] width 350 height 24
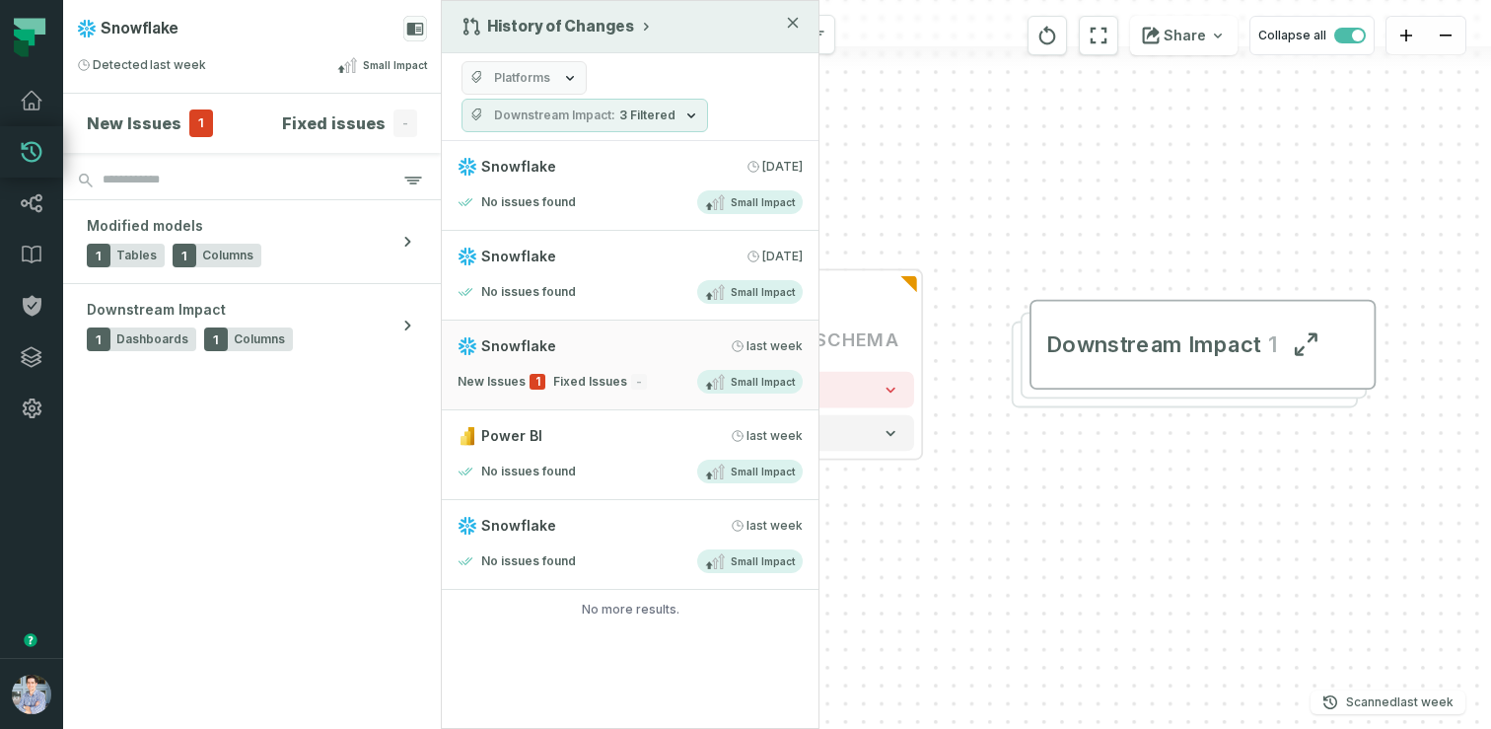
click at [739, 34] on div "History of Changes" at bounding box center [630, 27] width 377 height 52
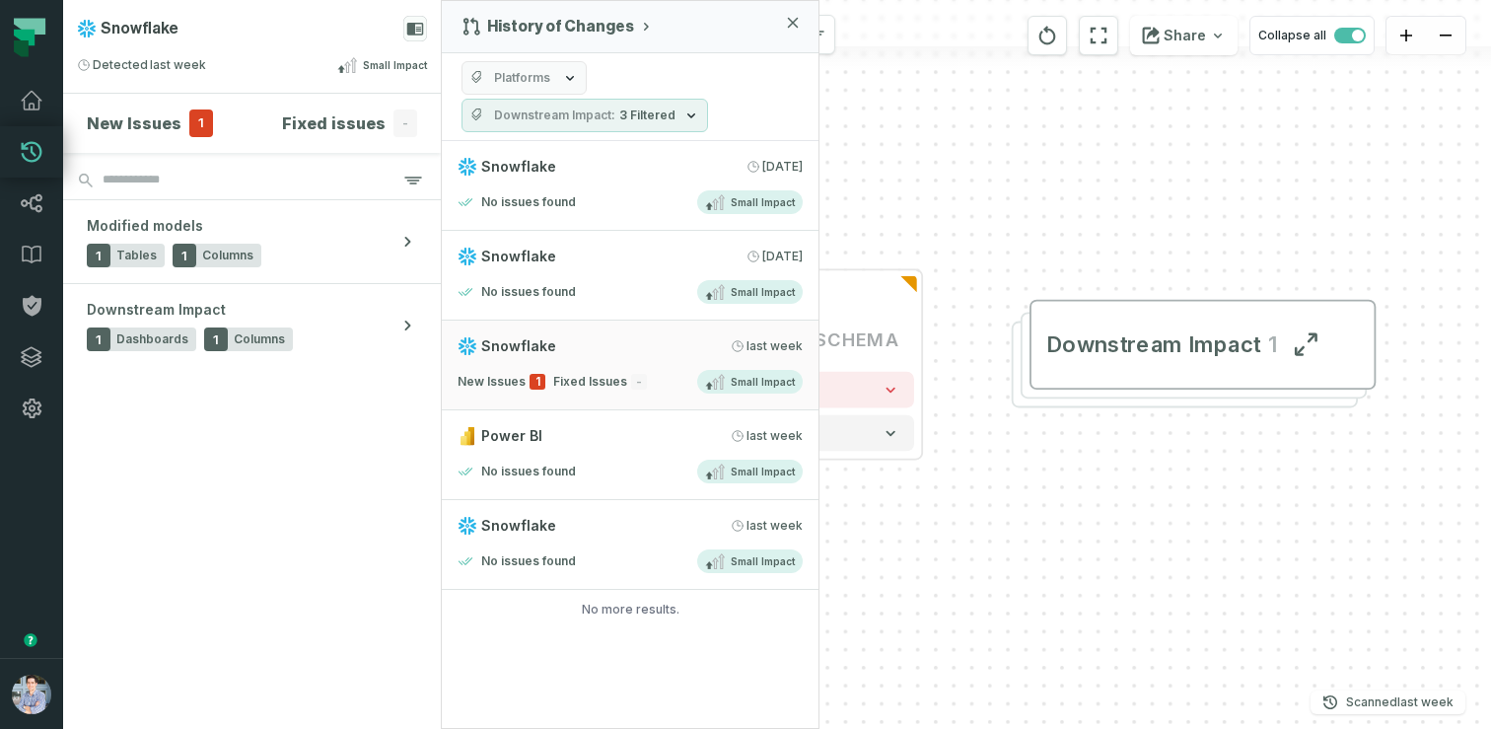
click at [932, 121] on div "+ PAYMENTS_EUROPE FOUNDATIONAL_DB PROD_SCHEMA + 1 column removed 3 columns Down…" at bounding box center [966, 364] width 1049 height 729
